Goal: Task Accomplishment & Management: Manage account settings

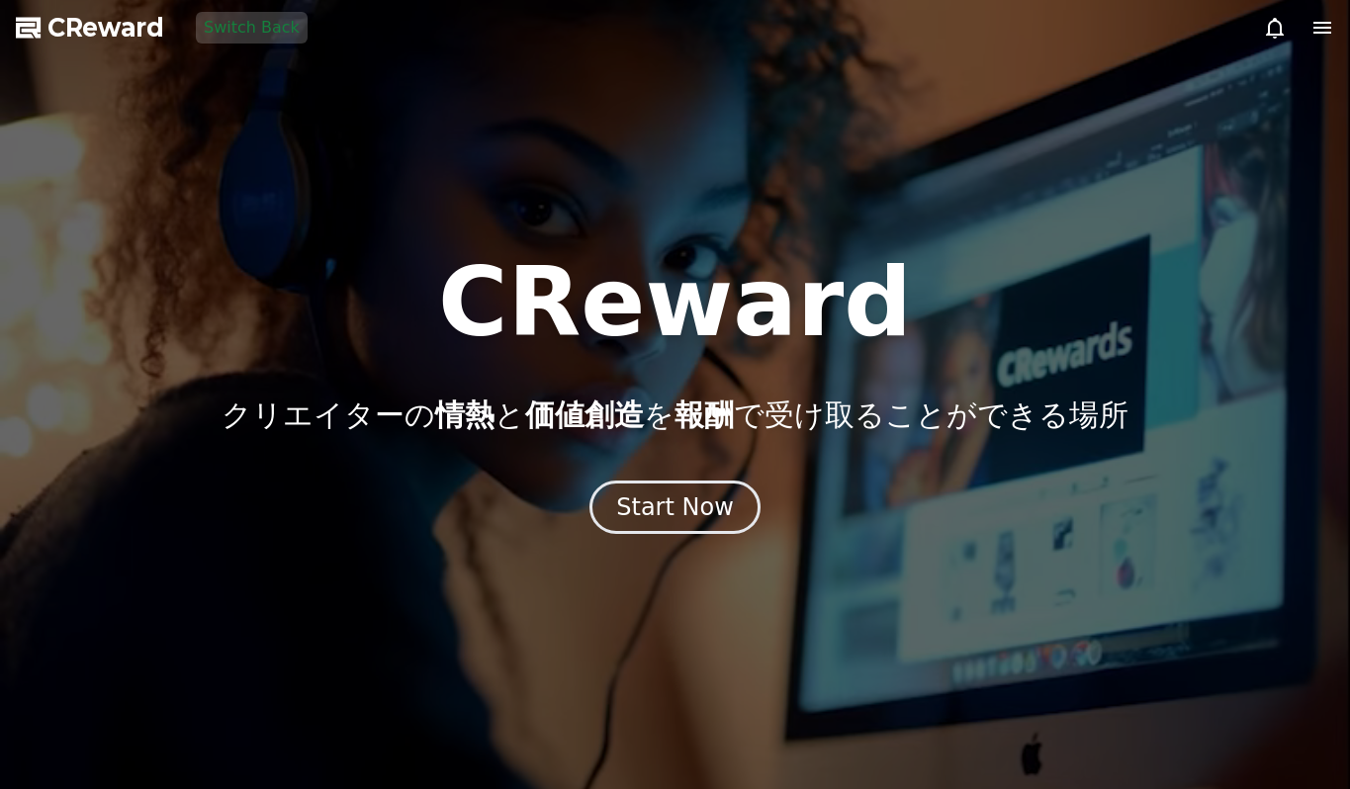
click at [661, 471] on div "CReward クリエイターの 情熱 と 価値創造 を 報酬 で受け取ることができる場所 Start Now" at bounding box center [675, 394] width 1350 height 279
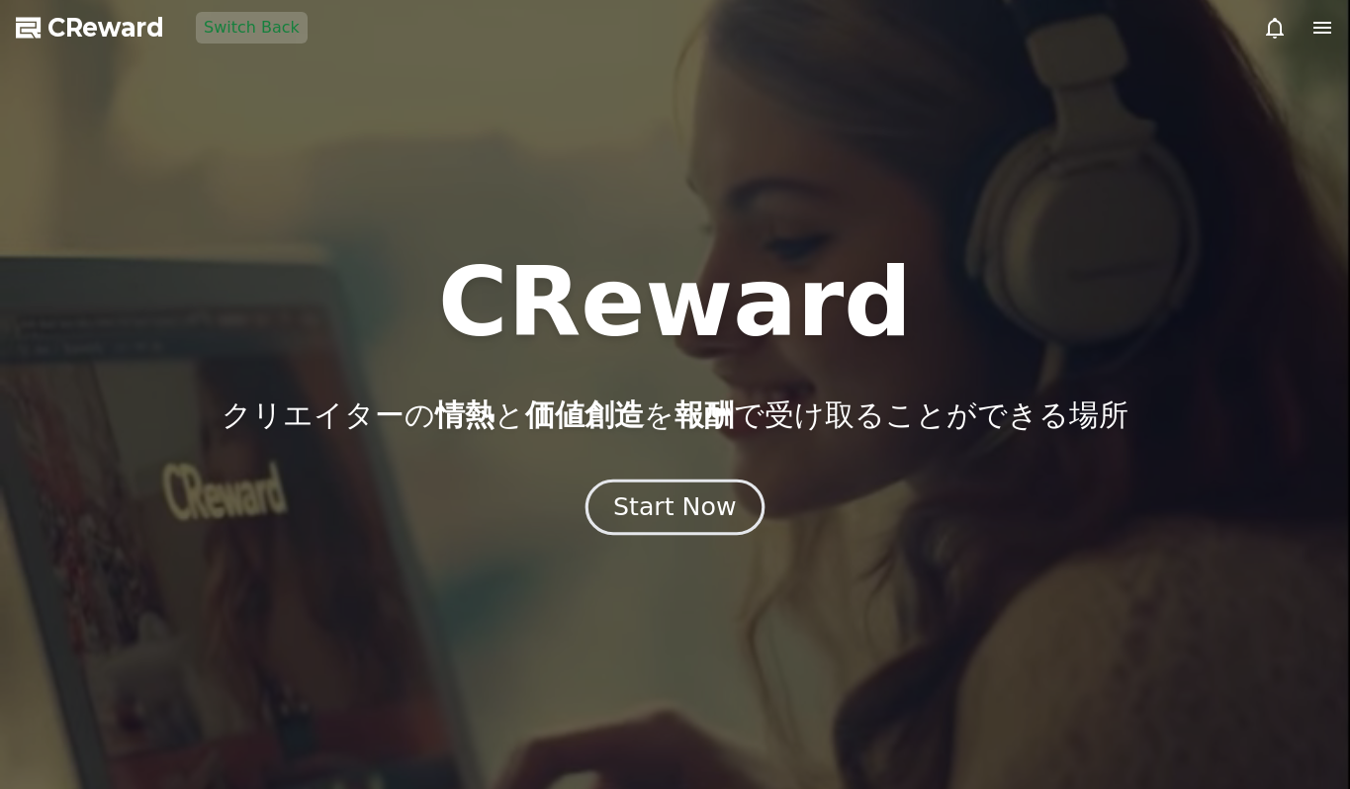
click at [667, 502] on div "Start Now" at bounding box center [674, 508] width 123 height 34
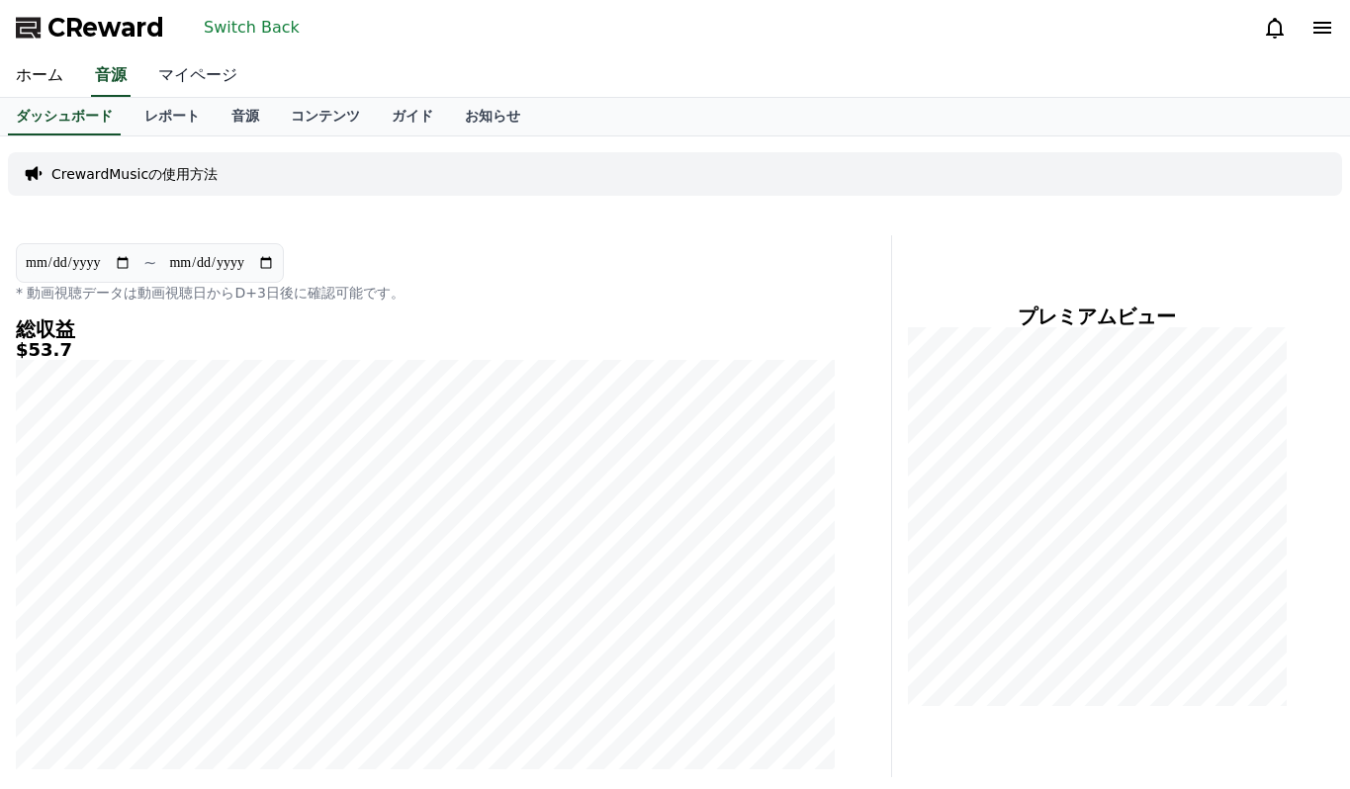
click at [209, 72] on link "マイページ" at bounding box center [197, 76] width 111 height 42
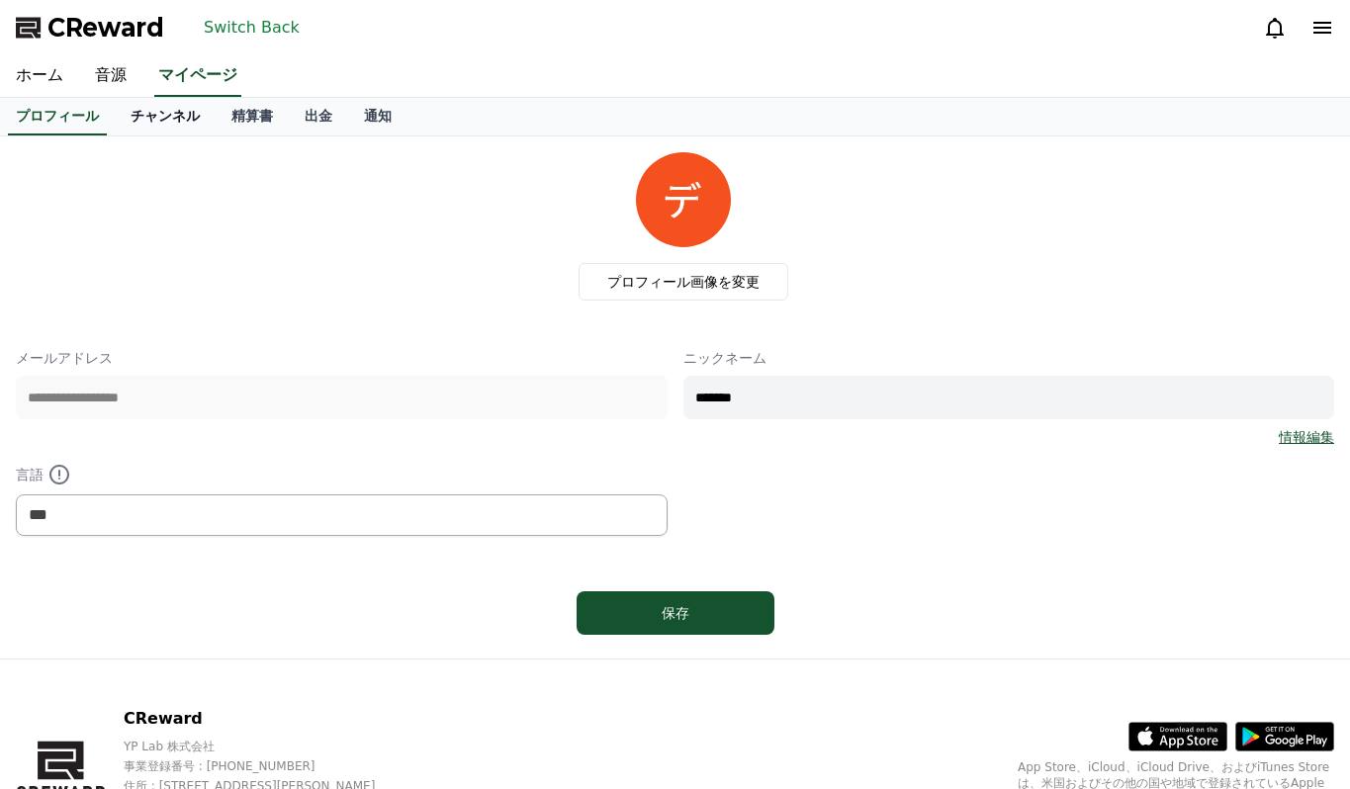
click at [186, 111] on link "チャンネル" at bounding box center [165, 117] width 101 height 38
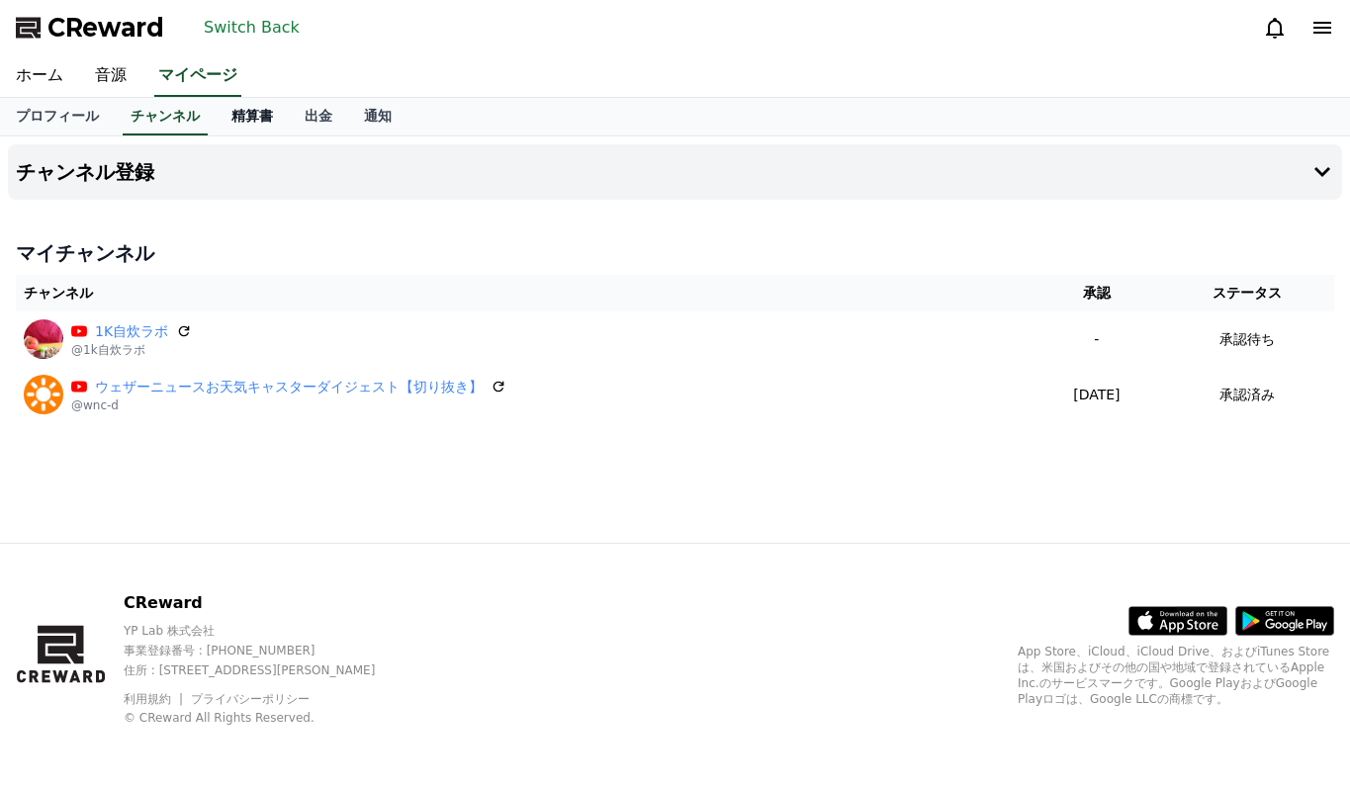
click at [235, 112] on link "精算書" at bounding box center [252, 117] width 73 height 38
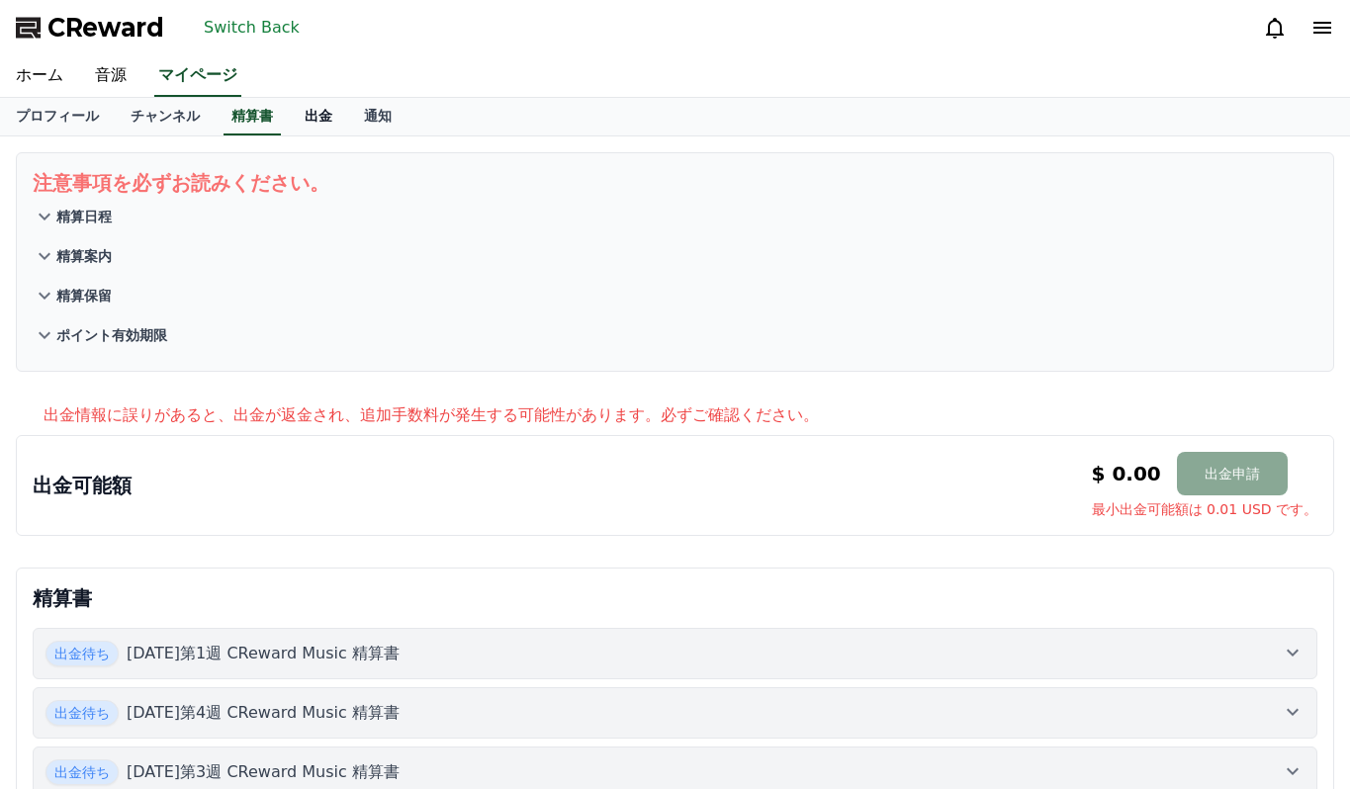
click at [322, 121] on link "出金" at bounding box center [318, 117] width 59 height 38
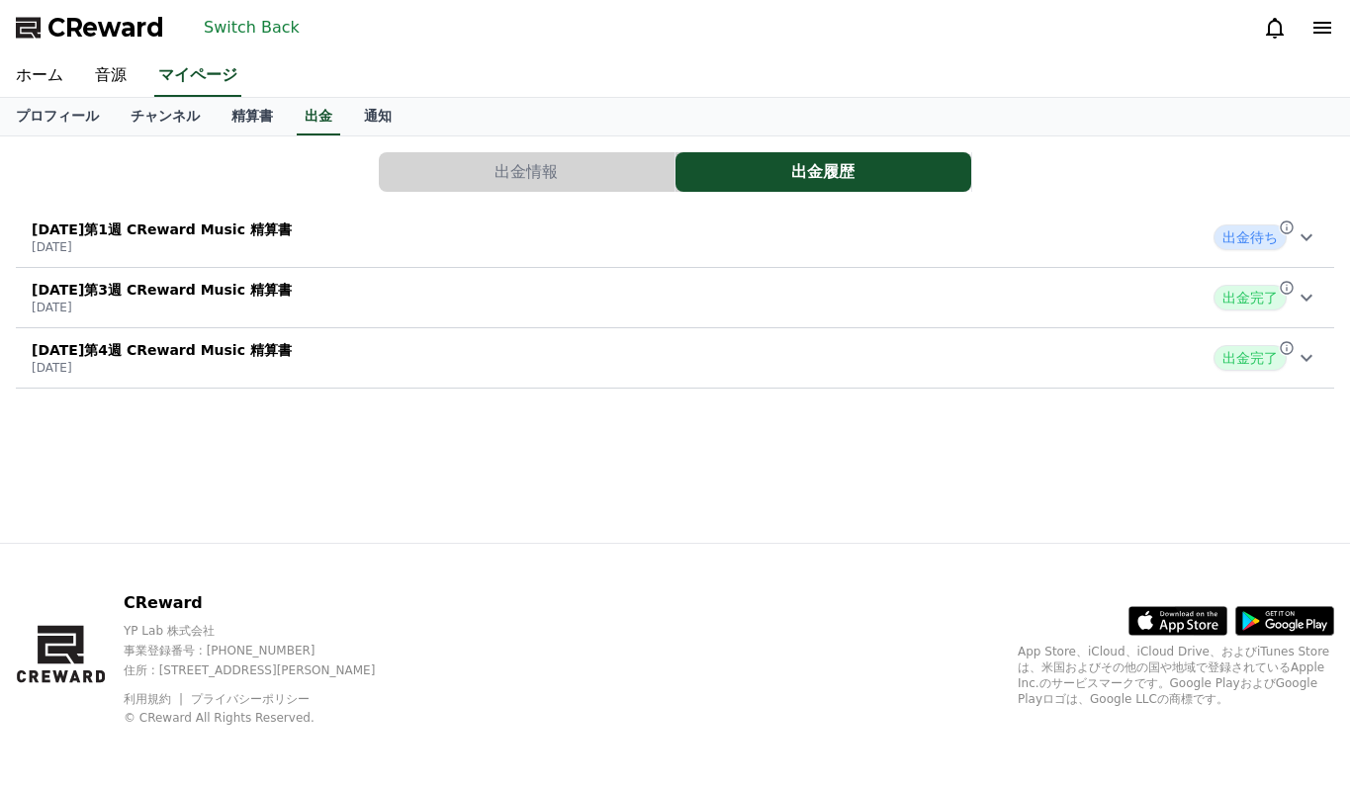
click at [426, 158] on button "出金情報" at bounding box center [527, 172] width 296 height 40
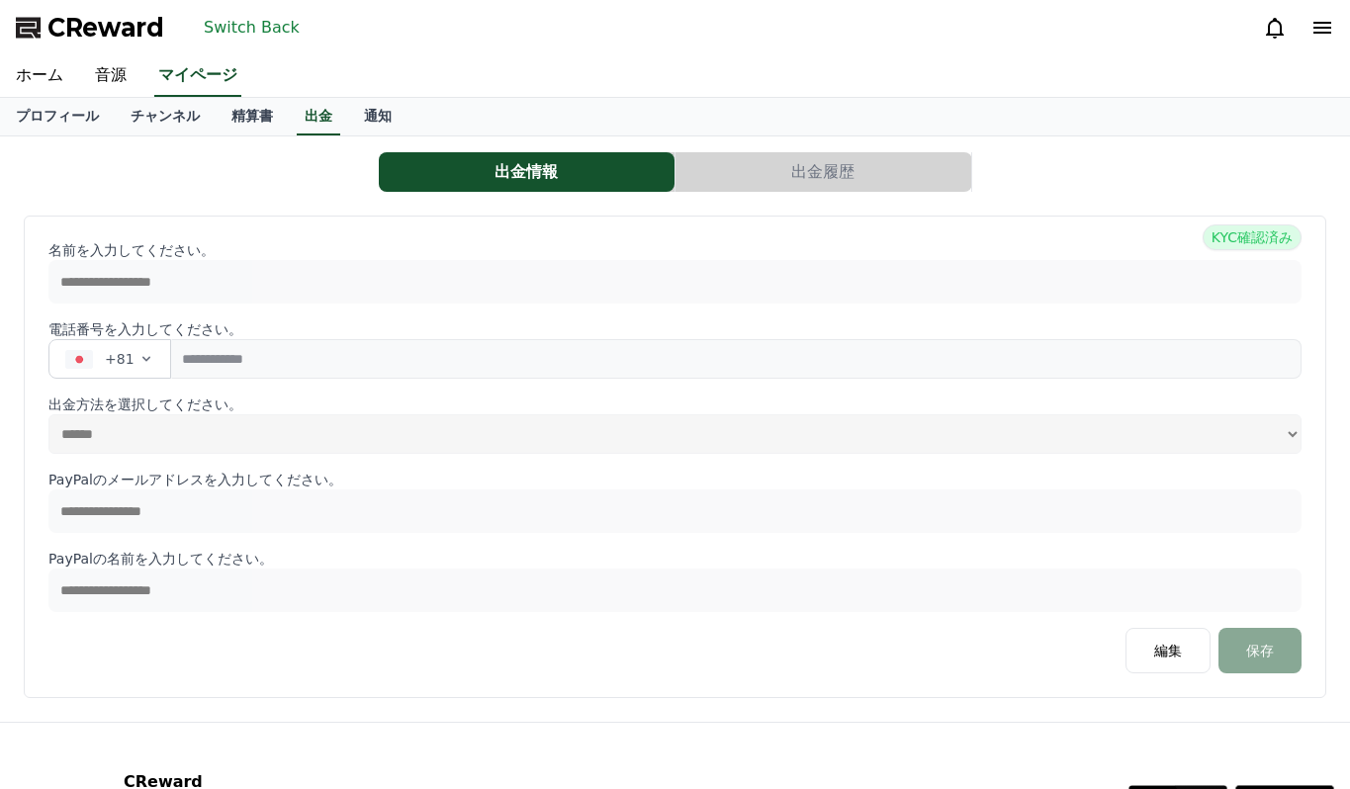
click at [274, 26] on button "Switch Back" at bounding box center [252, 28] width 112 height 32
